Goal: Task Accomplishment & Management: Manage account settings

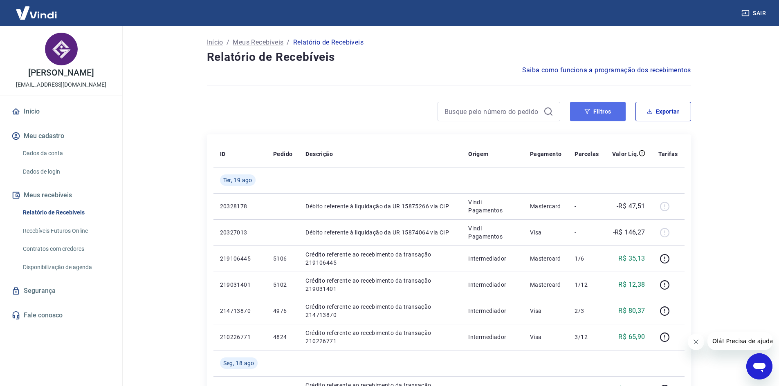
click at [584, 113] on icon "button" at bounding box center [587, 112] width 6 height 6
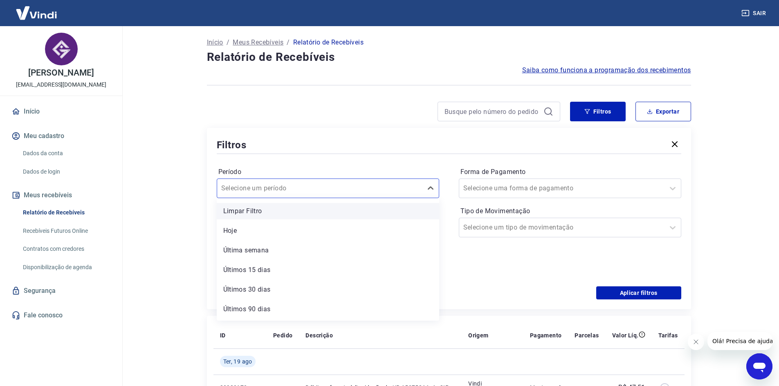
drag, startPoint x: 432, startPoint y: 186, endPoint x: 427, endPoint y: 215, distance: 29.8
click at [431, 186] on icon at bounding box center [431, 189] width 10 height 10
click at [429, 186] on icon at bounding box center [431, 189] width 10 height 10
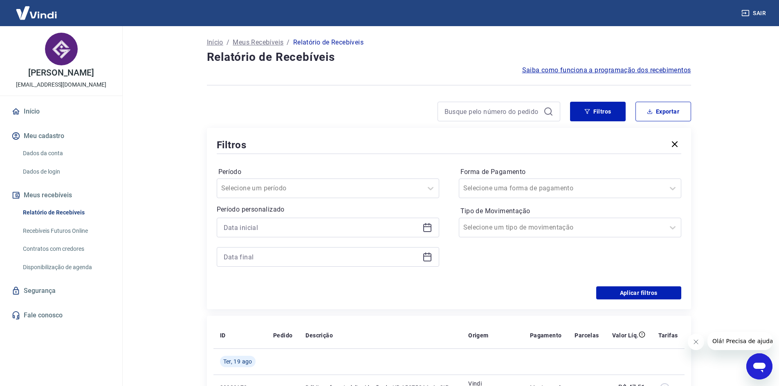
click at [432, 226] on div at bounding box center [328, 228] width 222 height 20
click at [422, 228] on icon at bounding box center [427, 228] width 10 height 10
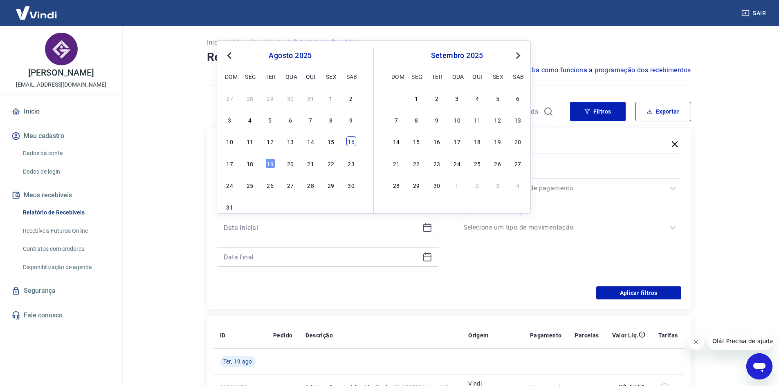
click at [348, 142] on div "16" at bounding box center [351, 142] width 10 height 10
type input "16/08/2025"
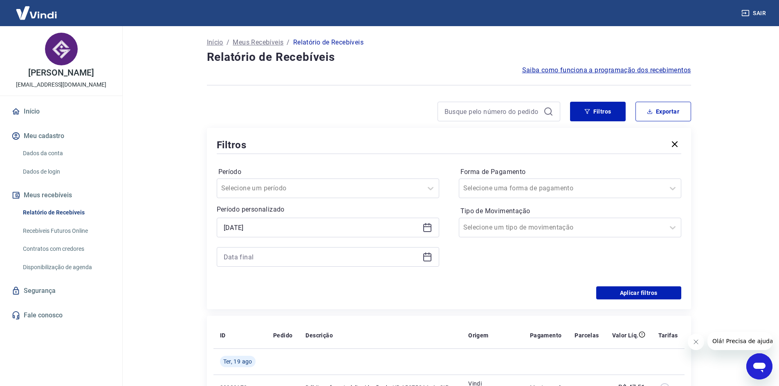
click at [427, 258] on icon at bounding box center [427, 257] width 10 height 10
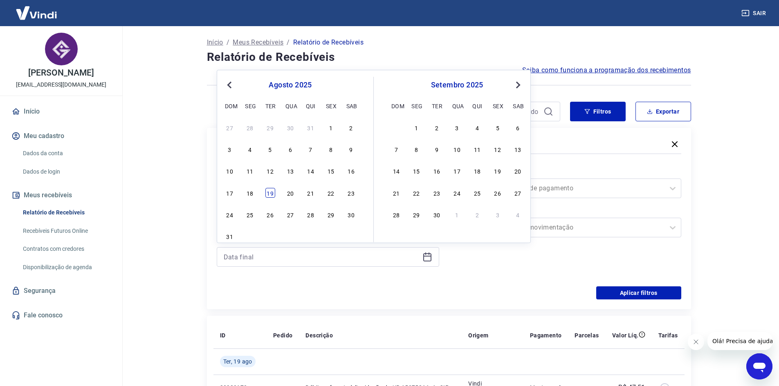
click at [275, 195] on div "19" at bounding box center [270, 193] width 10 height 10
type input "19/08/2025"
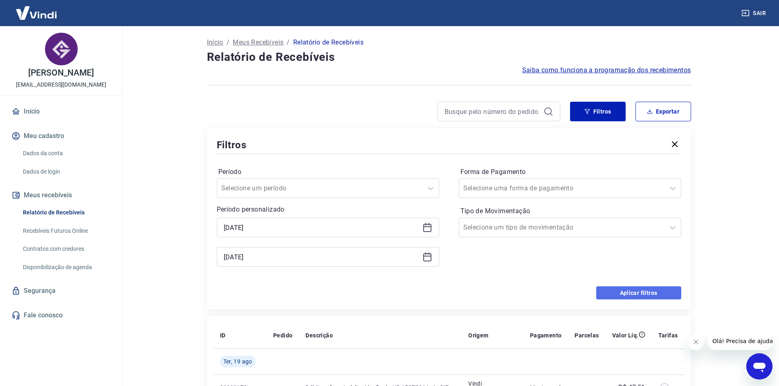
click at [617, 295] on button "Aplicar filtros" at bounding box center [638, 293] width 85 height 13
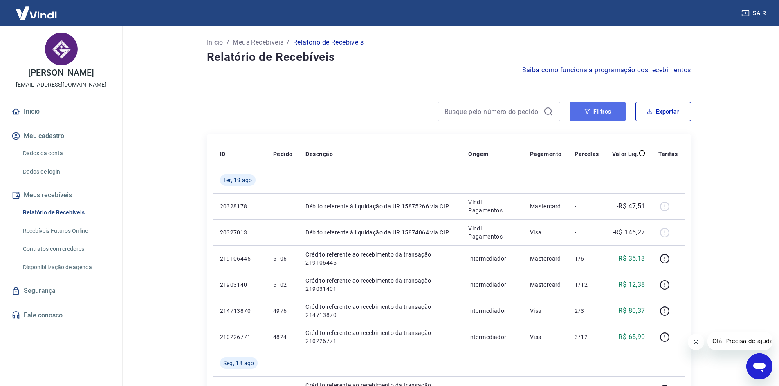
click at [609, 115] on button "Filtros" at bounding box center [598, 112] width 56 height 20
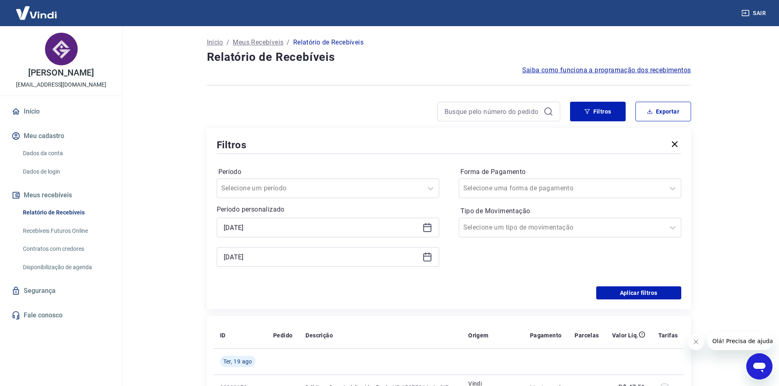
click at [425, 231] on icon at bounding box center [427, 228] width 10 height 10
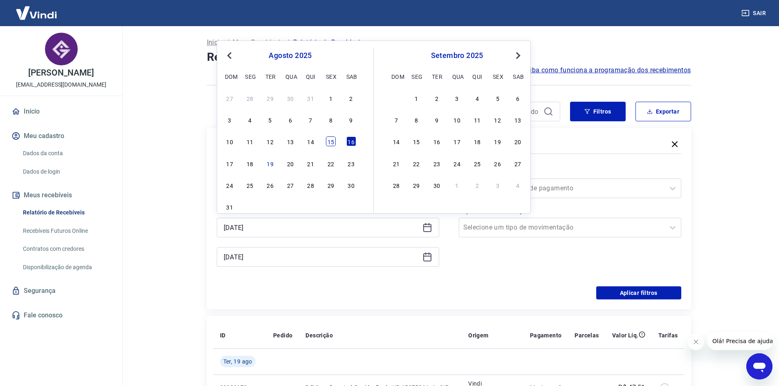
click at [330, 142] on div "15" at bounding box center [331, 142] width 10 height 10
type input "15/08/2025"
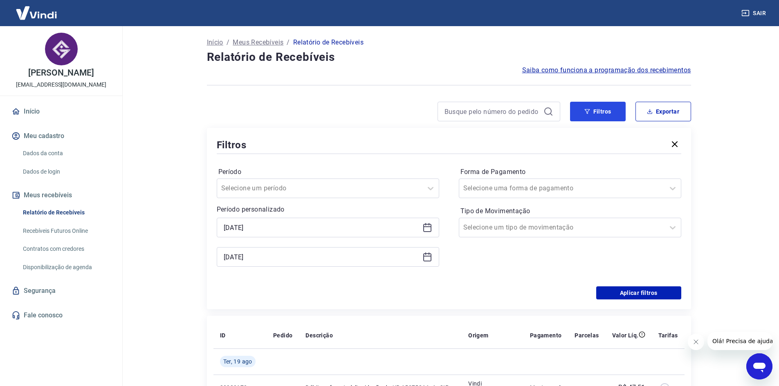
drag, startPoint x: 607, startPoint y: 114, endPoint x: 690, endPoint y: 333, distance: 234.8
click at [611, 147] on div "Filtros Exportar Filtros Período Selecione um período Período personalizado Sel…" at bounding box center [449, 206] width 484 height 208
click at [656, 293] on button "Aplicar filtros" at bounding box center [638, 293] width 85 height 13
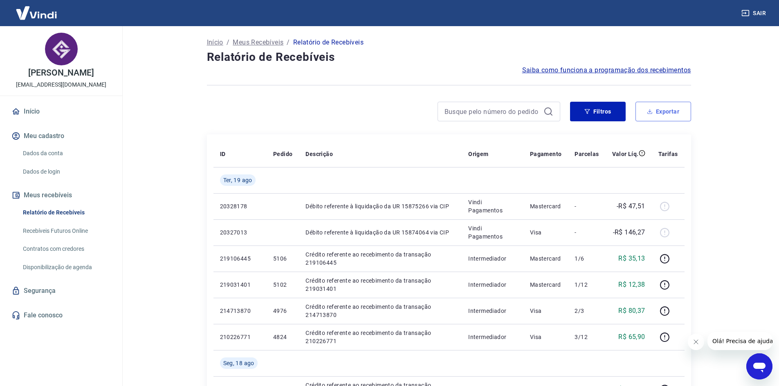
click at [670, 111] on button "Exportar" at bounding box center [664, 112] width 56 height 20
type input "15/08/2025"
type input "19/08/2025"
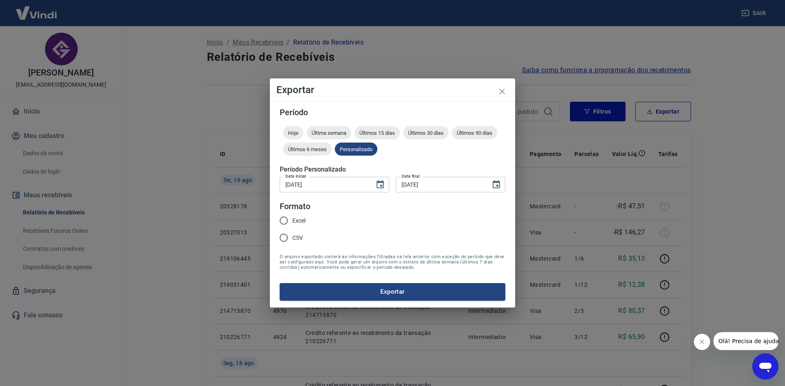
click at [279, 218] on input "Excel" at bounding box center [283, 220] width 17 height 17
radio input "true"
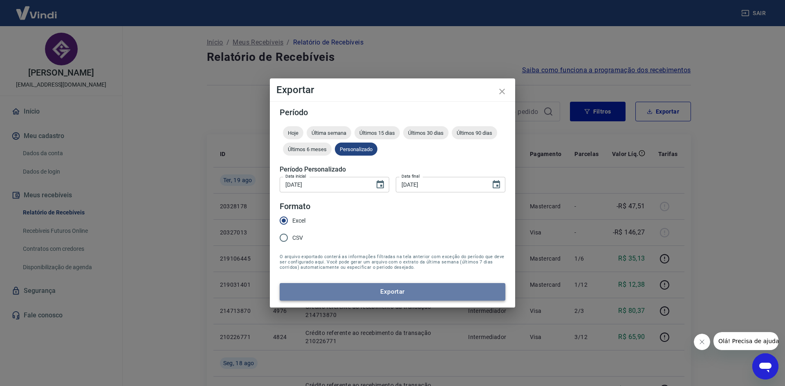
click at [381, 289] on button "Exportar" at bounding box center [393, 291] width 226 height 17
